Goal: Task Accomplishment & Management: Complete application form

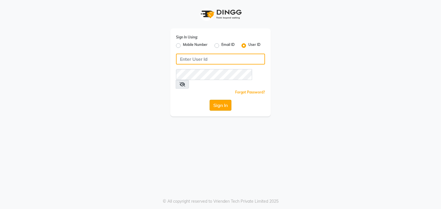
type input "e3694-01"
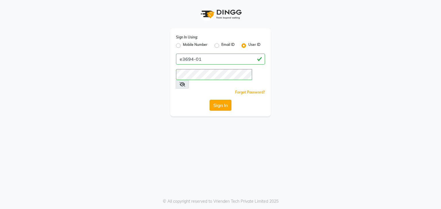
click at [222, 101] on button "Sign In" at bounding box center [221, 105] width 22 height 11
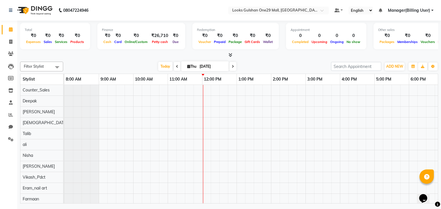
click at [297, 69] on div "Today Thu 04-09-2025" at bounding box center [197, 66] width 262 height 9
click at [401, 64] on span "ADD NEW" at bounding box center [394, 66] width 17 height 4
click at [385, 93] on link "Add Expense" at bounding box center [381, 91] width 45 height 7
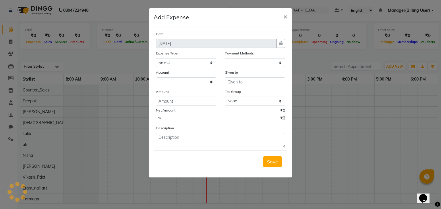
select select "1"
select select "7457"
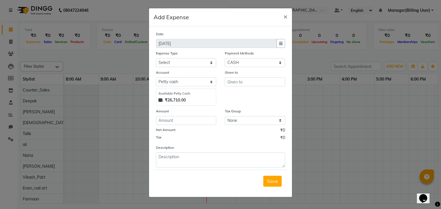
click at [192, 58] on div "Expense Type" at bounding box center [186, 54] width 60 height 8
click at [196, 64] on select "Select Bank Deposit Blinkit Cash Handover CLIENT Client ordered food Client Ref…" at bounding box center [186, 62] width 60 height 9
select select "24366"
click at [156, 59] on select "Select Bank Deposit Blinkit Cash Handover CLIENT Client ordered food Client Ref…" at bounding box center [186, 62] width 60 height 9
click at [194, 122] on input "number" at bounding box center [186, 120] width 60 height 9
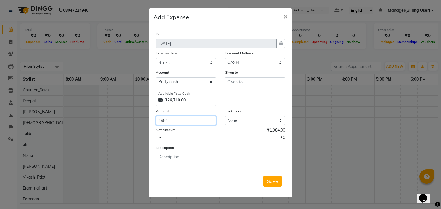
type input "1984"
drag, startPoint x: 218, startPoint y: 139, endPoint x: 212, endPoint y: 142, distance: 5.9
click at [216, 140] on div "Tax ₹0" at bounding box center [220, 138] width 129 height 7
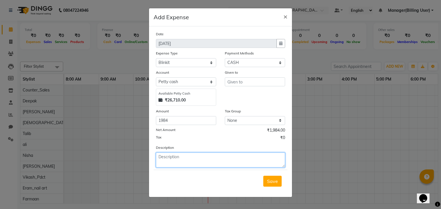
click at [208, 158] on textarea at bounding box center [220, 160] width 129 height 15
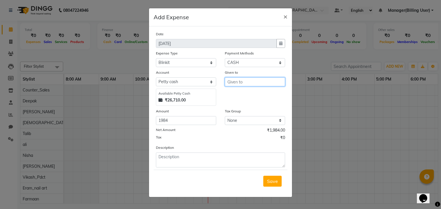
click at [248, 85] on input "text" at bounding box center [255, 82] width 60 height 9
type input "Manager(Billing User)"
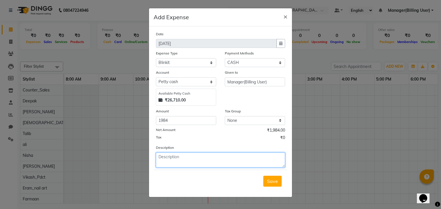
drag, startPoint x: 236, startPoint y: 161, endPoint x: 239, endPoint y: 160, distance: 3.2
click at [239, 160] on textarea at bounding box center [220, 160] width 129 height 15
type textarea "p"
type textarea "P"
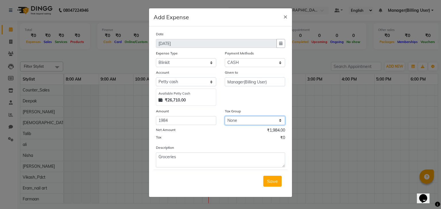
click at [236, 122] on select "None 12%GST 18%GST GST" at bounding box center [255, 120] width 60 height 9
click at [225, 117] on select "None 12%GST 18%GST GST" at bounding box center [255, 120] width 60 height 9
click at [221, 147] on div "Description Groceries" at bounding box center [221, 156] width 138 height 23
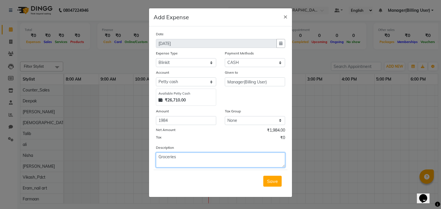
click at [159, 161] on textarea "Groceries" at bounding box center [220, 160] width 129 height 15
type textarea "Groceries"
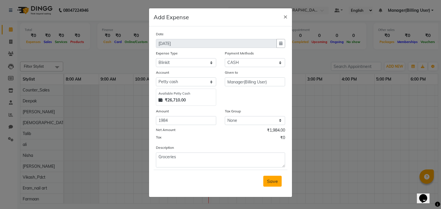
click at [274, 184] on span "Save" at bounding box center [272, 182] width 11 height 6
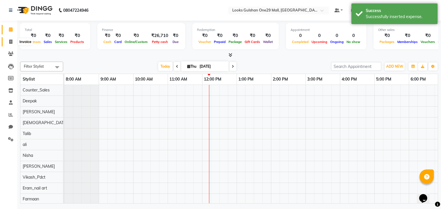
click at [10, 43] on icon at bounding box center [10, 42] width 3 height 4
select select "8337"
select select "service"
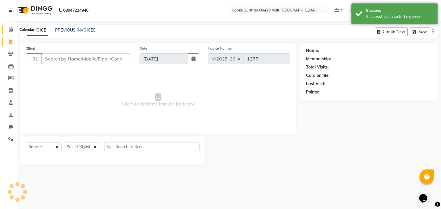
click at [10, 30] on icon at bounding box center [11, 29] width 4 height 4
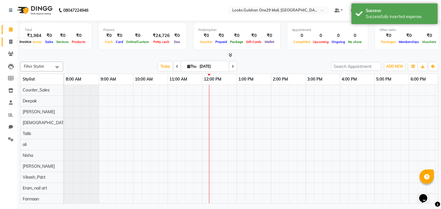
click at [12, 41] on icon at bounding box center [10, 42] width 3 height 4
select select "8337"
select select "service"
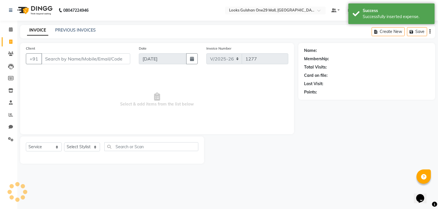
select select "80996"
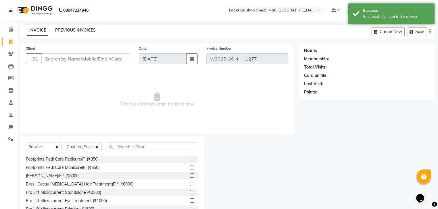
click at [85, 28] on link "PREVIOUS INVOICES" at bounding box center [75, 30] width 40 height 5
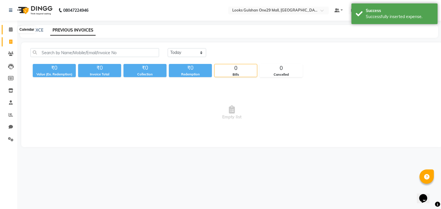
click at [11, 28] on icon at bounding box center [11, 29] width 4 height 4
